Goal: Transaction & Acquisition: Book appointment/travel/reservation

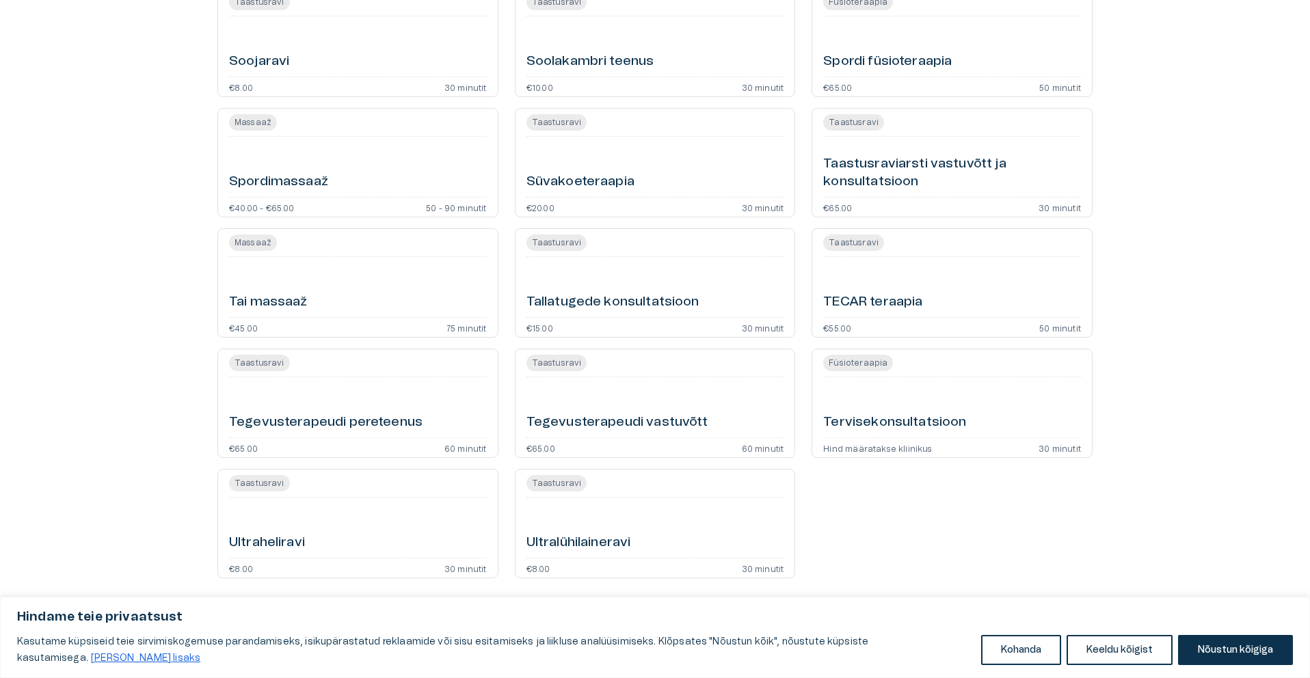
scroll to position [1004, 0]
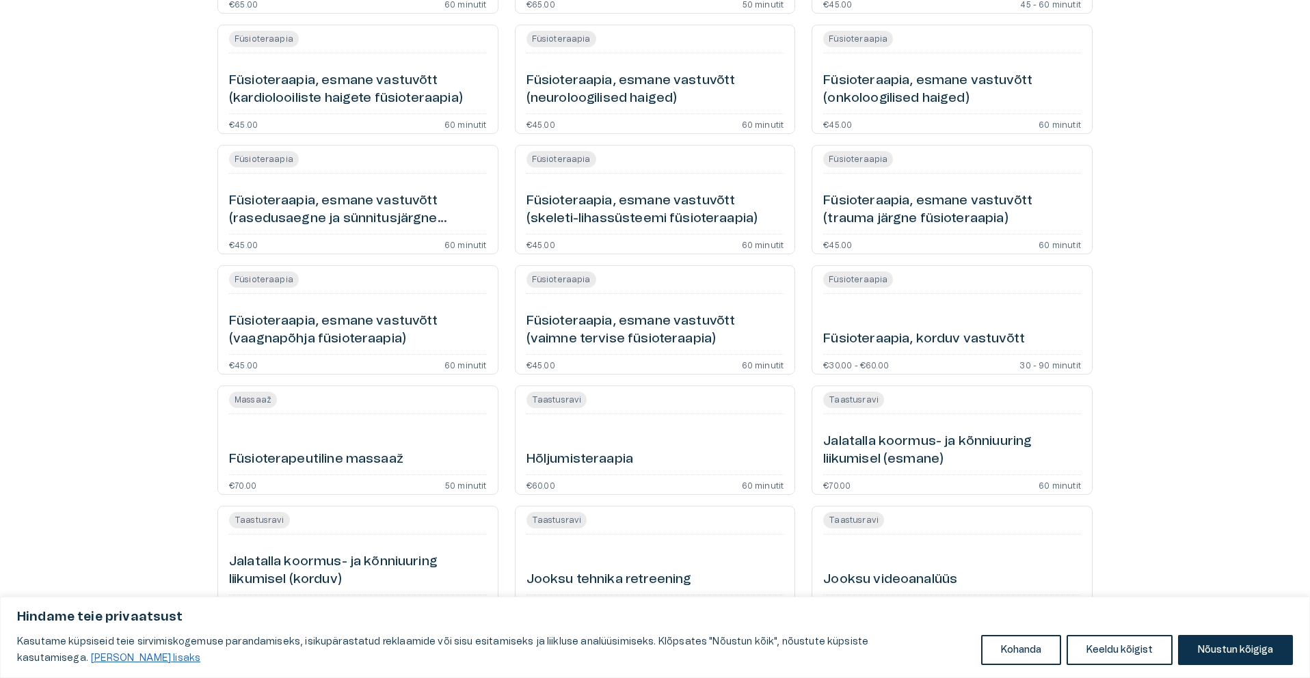
click at [343, 321] on h6 "Füsioteraapia, esmane vastuvõtt (vaagnapõhja füsioteraapia)" at bounding box center [358, 330] width 258 height 36
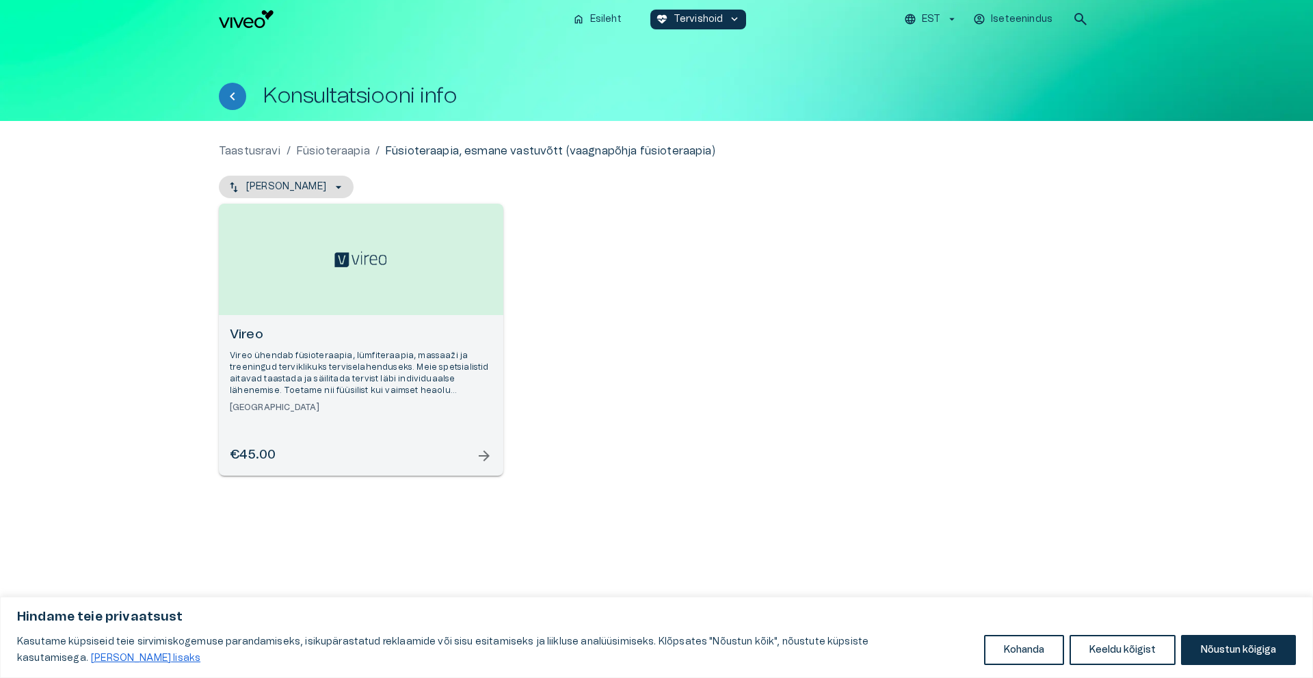
click at [373, 378] on p "Vireo ühendab füsioteraapia, lümfiteraapia, massaaži ja treeningud terviklikuks…" at bounding box center [361, 373] width 263 height 47
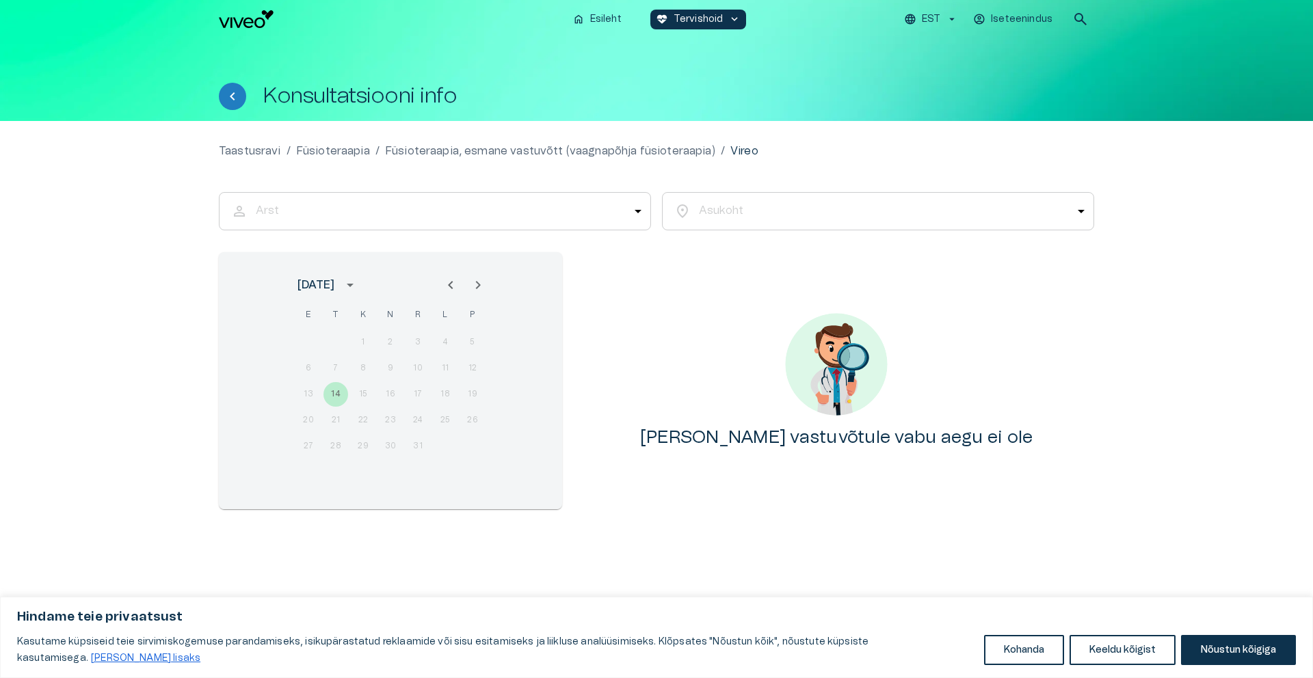
click at [668, 236] on div "Arst person ​ arrow_drop_down Arst Asukoht location_on ​ arrow_drop_down Asukoh…" at bounding box center [656, 343] width 875 height 334
click at [691, 221] on div "location_on ​ arrow_drop_down Asukoht" at bounding box center [878, 211] width 432 height 38
click at [613, 215] on div "​" at bounding box center [452, 211] width 398 height 38
click at [639, 214] on body "Hindame teie privaatsust Kasutame küpsiseid teie sirvimiskogemuse parandamiseks…" at bounding box center [656, 339] width 1313 height 678
click at [639, 214] on div at bounding box center [656, 339] width 1313 height 678
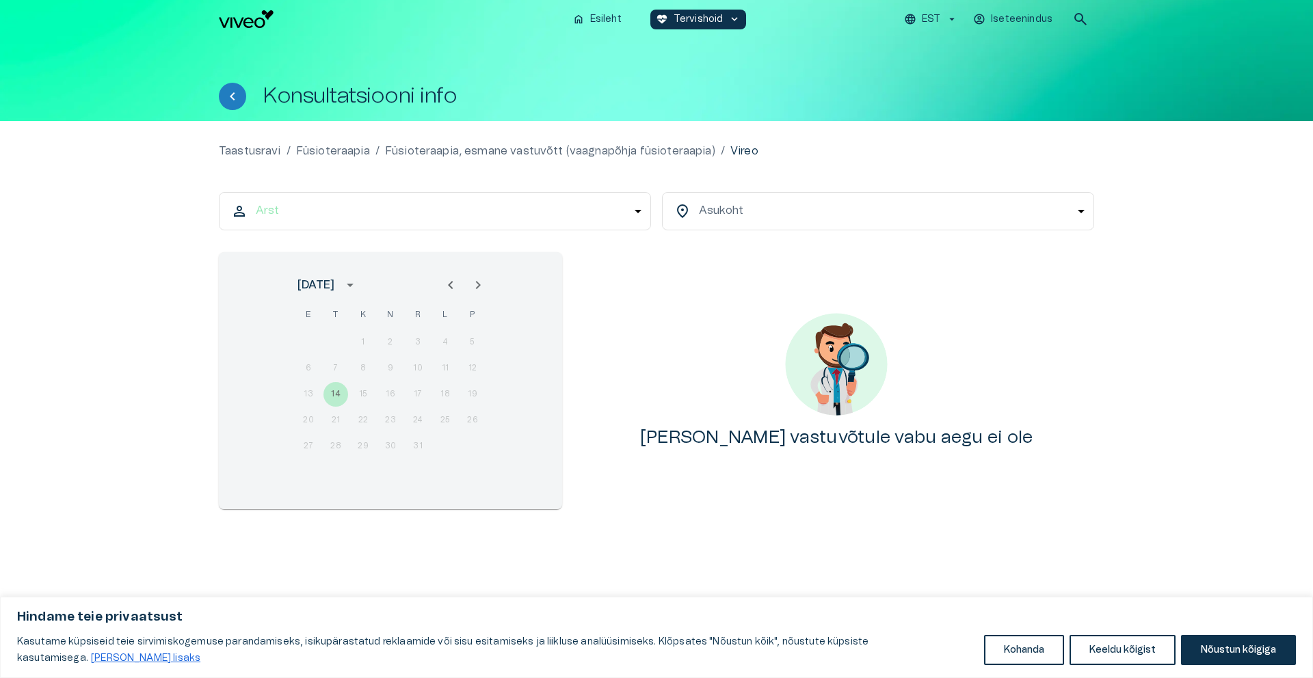
click at [719, 218] on body "Hindame teie privaatsust Kasutame küpsiseid teie sirvimiskogemuse parandamiseks…" at bounding box center [656, 339] width 1313 height 678
click at [719, 219] on div at bounding box center [656, 339] width 1313 height 678
